Goal: Task Accomplishment & Management: Manage account settings

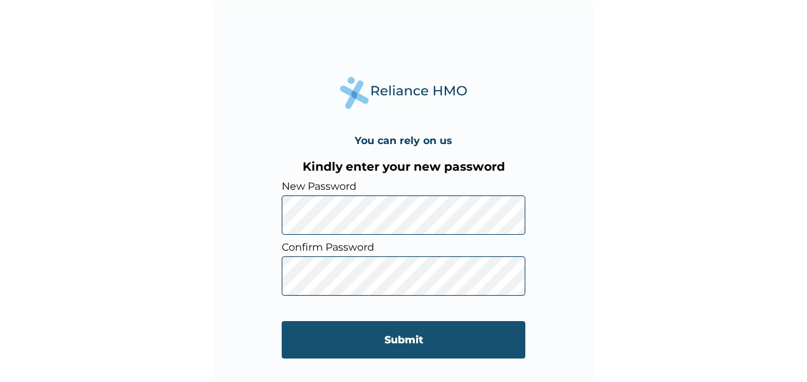
click at [448, 342] on input "Submit" at bounding box center [403, 339] width 243 height 37
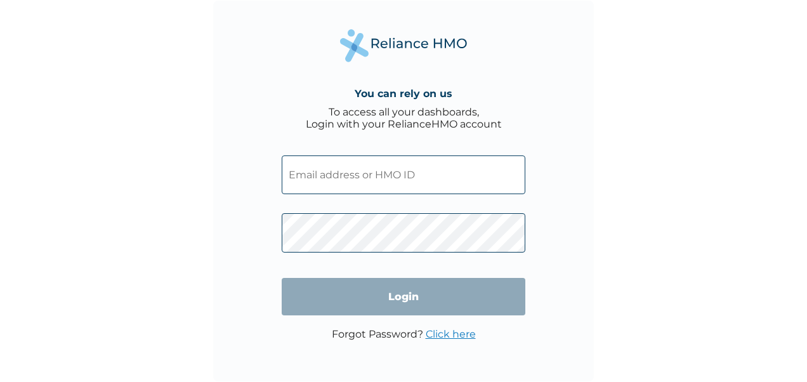
click at [330, 172] on input "text" at bounding box center [403, 174] width 243 height 39
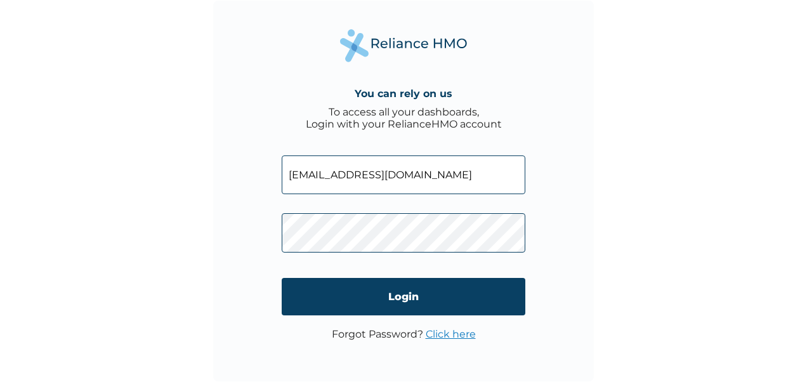
type input "[EMAIL_ADDRESS][DOMAIN_NAME]"
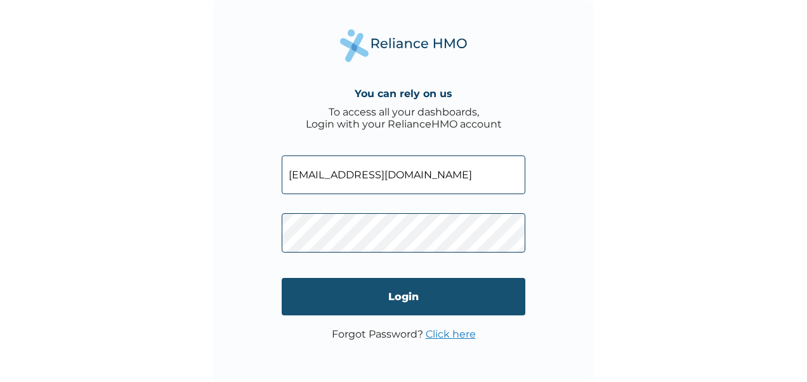
click at [385, 291] on input "Login" at bounding box center [403, 296] width 243 height 37
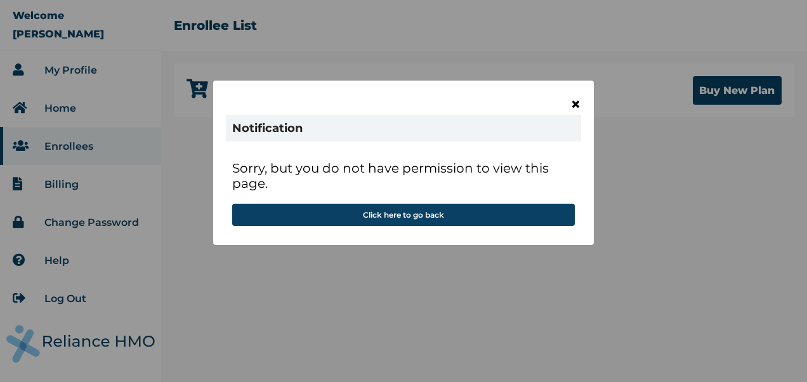
click at [578, 103] on span "×" at bounding box center [575, 104] width 11 height 22
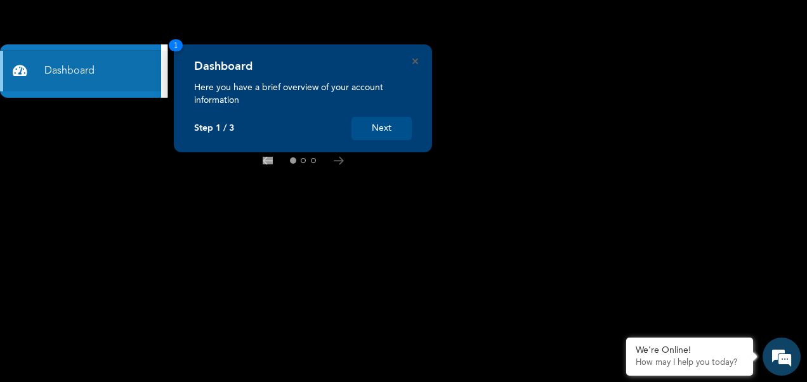
click at [372, 125] on button "Next" at bounding box center [381, 128] width 60 height 23
